Goal: Navigation & Orientation: Find specific page/section

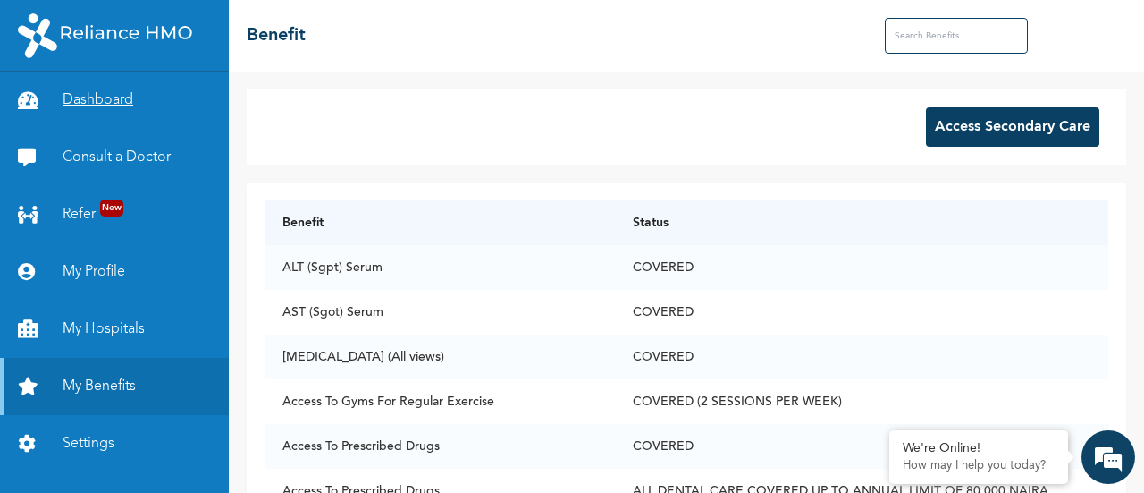
click at [107, 102] on link "Dashboard" at bounding box center [114, 100] width 229 height 57
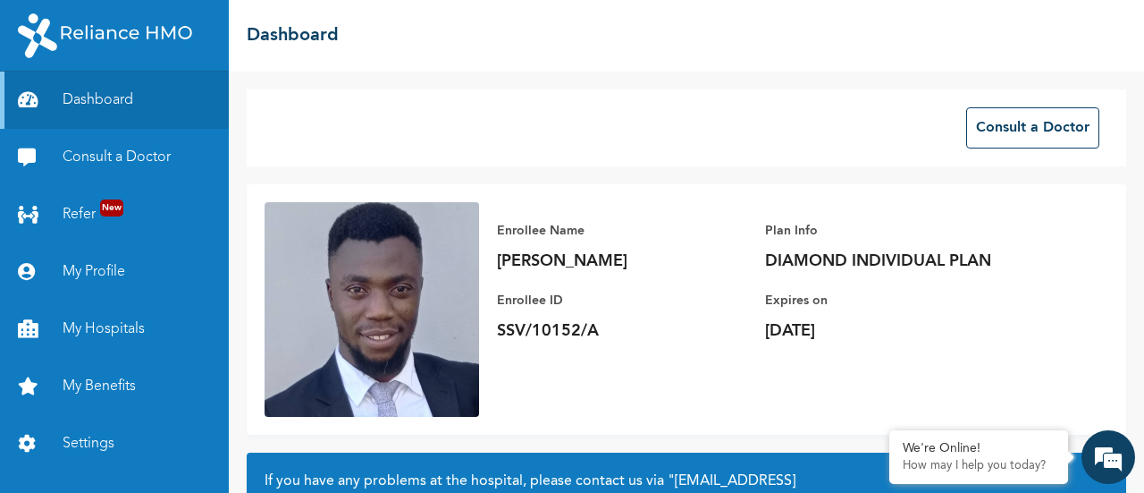
click at [405, 290] on img at bounding box center [372, 309] width 215 height 215
click at [102, 280] on link "My Profile" at bounding box center [114, 271] width 229 height 57
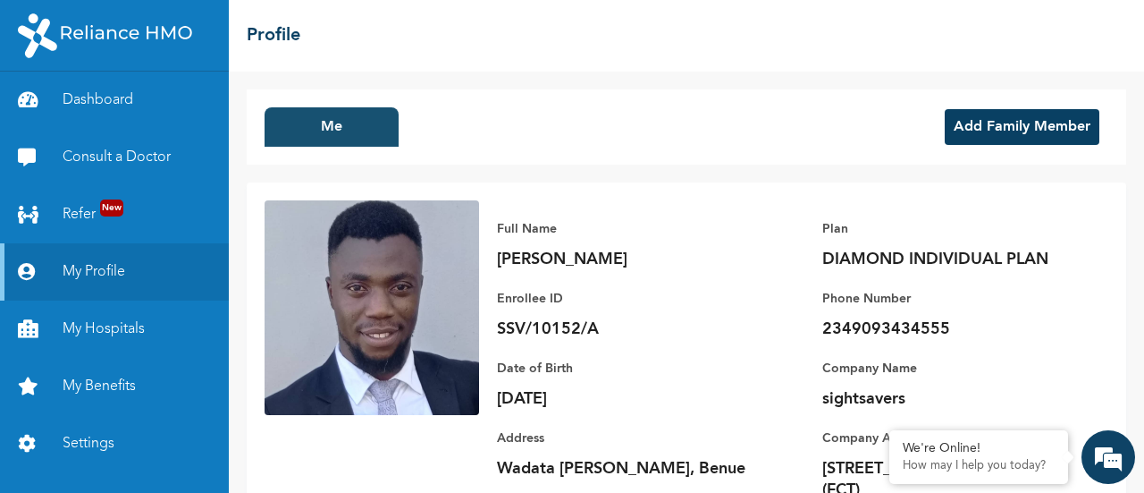
click at [354, 129] on button "Me" at bounding box center [332, 126] width 134 height 39
drag, startPoint x: 312, startPoint y: 122, endPoint x: 472, endPoint y: 122, distance: 160.0
click at [314, 122] on button "Me" at bounding box center [332, 126] width 134 height 39
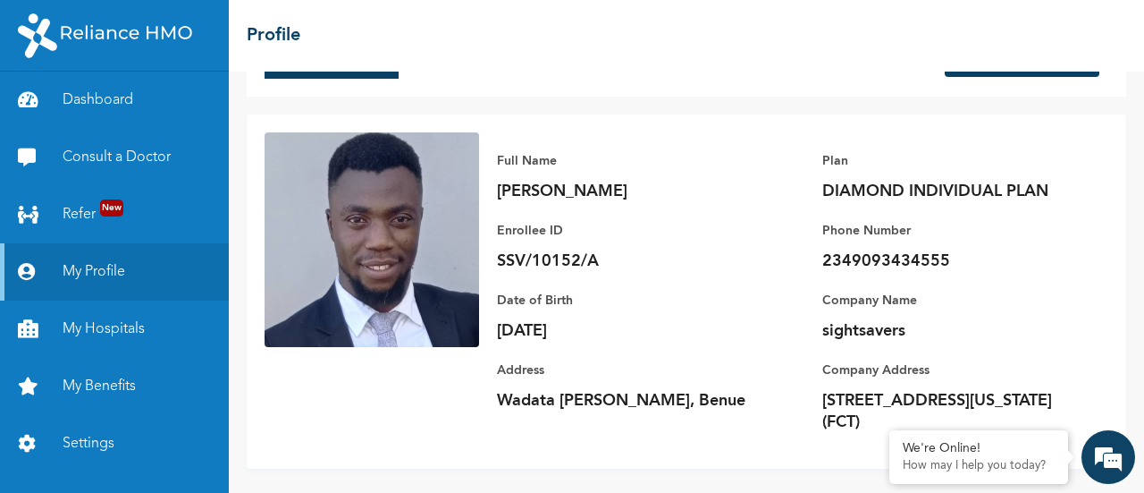
scroll to position [122, 0]
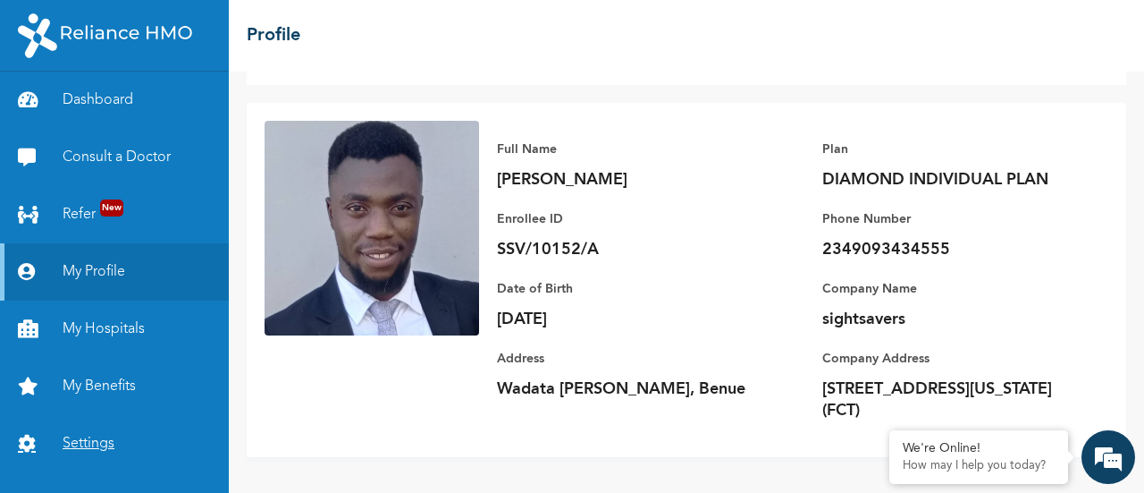
click at [105, 448] on link "Settings" at bounding box center [114, 443] width 229 height 57
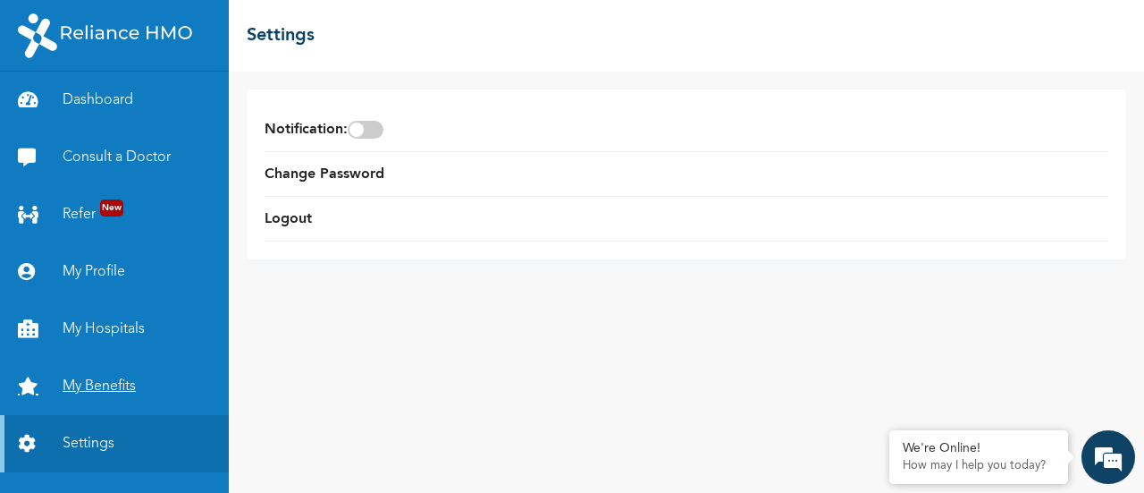
click at [102, 384] on link "My Benefits" at bounding box center [114, 386] width 229 height 57
